Goal: Information Seeking & Learning: Learn about a topic

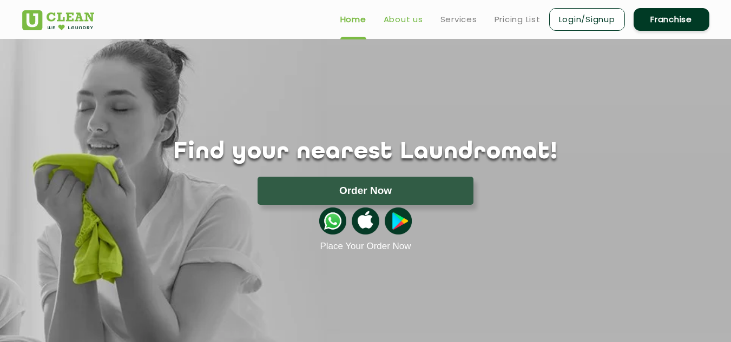
click at [397, 17] on link "About us" at bounding box center [402, 19] width 39 height 13
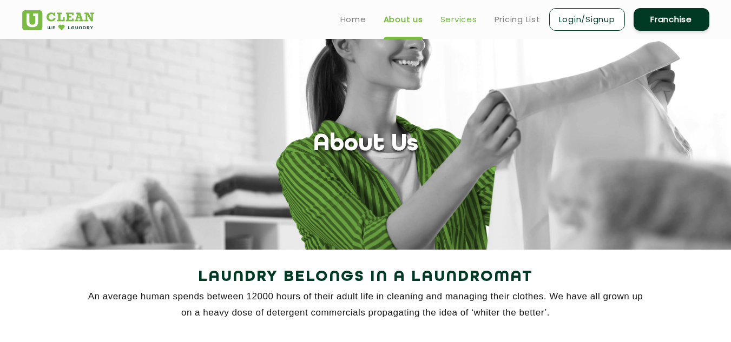
click at [454, 21] on link "Services" at bounding box center [458, 19] width 37 height 13
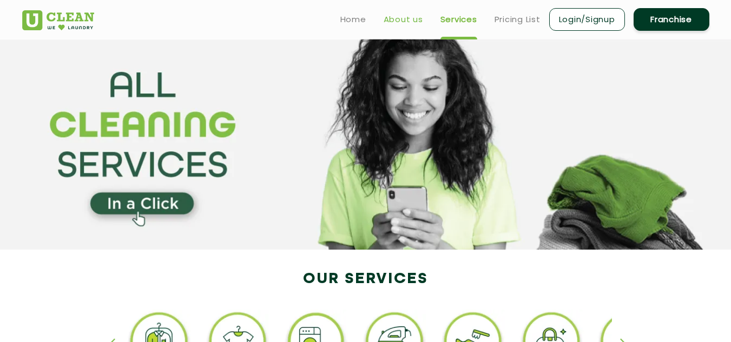
click at [401, 21] on link "About us" at bounding box center [402, 19] width 39 height 13
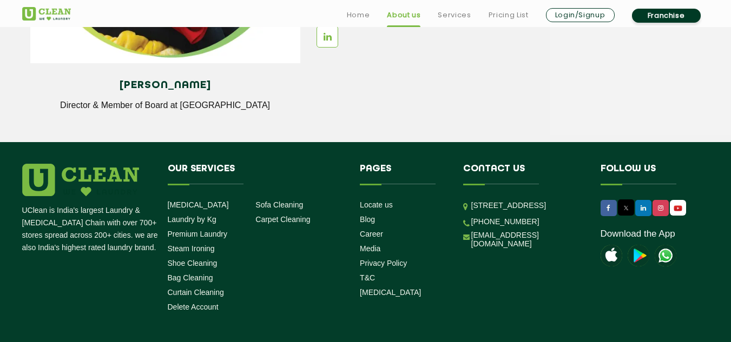
scroll to position [1514, 0]
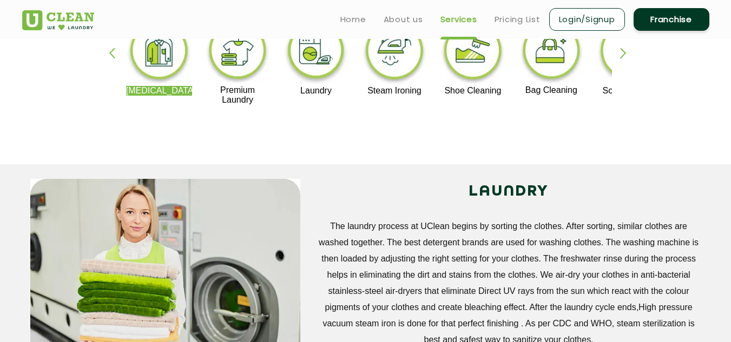
scroll to position [270, 0]
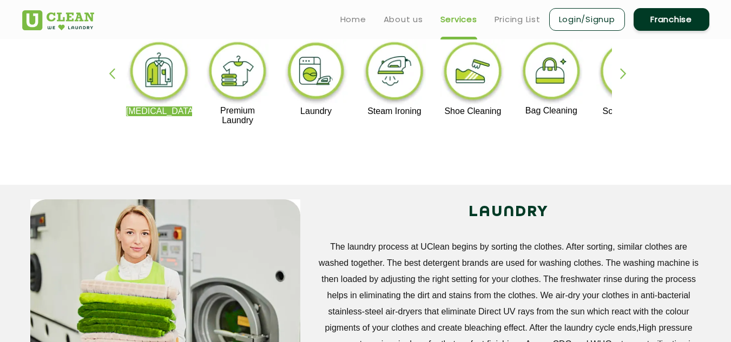
click at [622, 79] on div "button" at bounding box center [628, 83] width 16 height 30
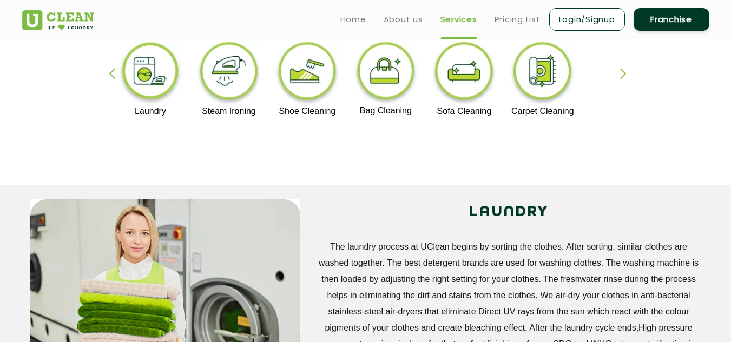
click at [622, 79] on div "button" at bounding box center [628, 83] width 16 height 30
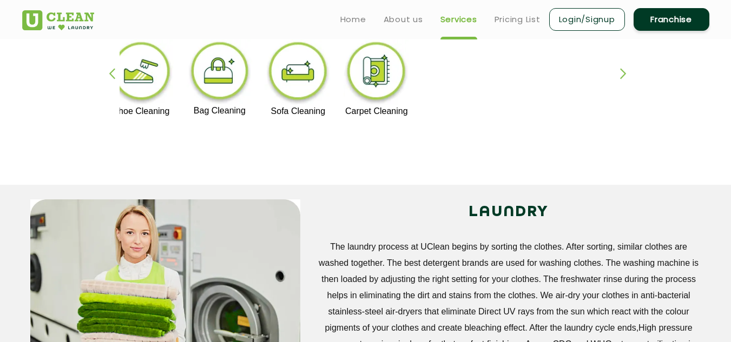
click at [622, 79] on div "button" at bounding box center [628, 83] width 16 height 30
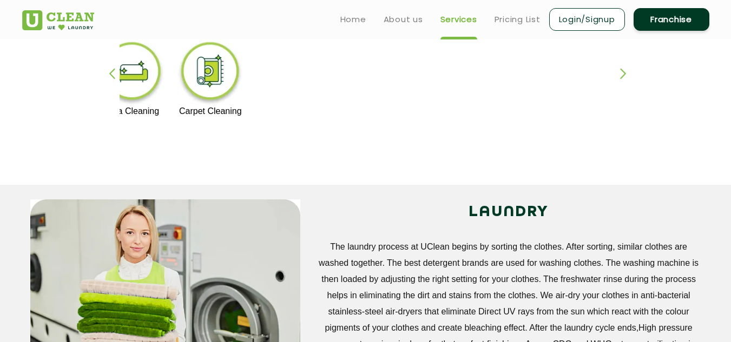
click at [622, 81] on div "button" at bounding box center [628, 83] width 16 height 30
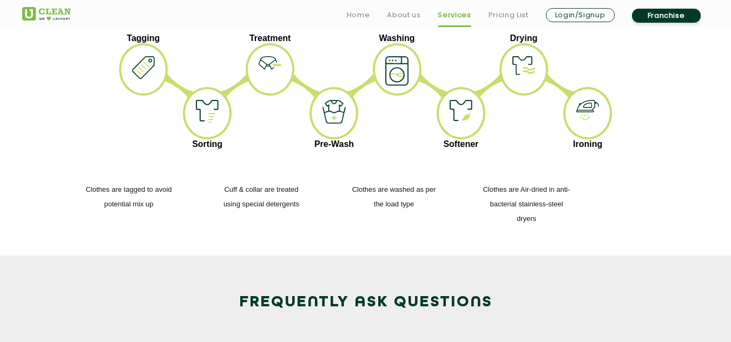
scroll to position [1568, 0]
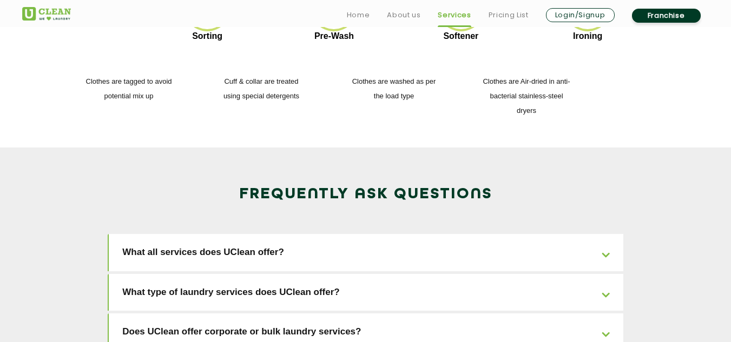
click at [606, 234] on link "What all services does UClean offer?" at bounding box center [366, 252] width 514 height 37
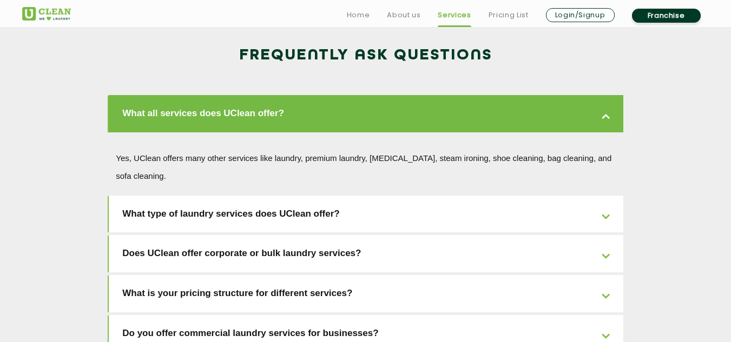
scroll to position [1730, 0]
